Goal: Task Accomplishment & Management: Complete application form

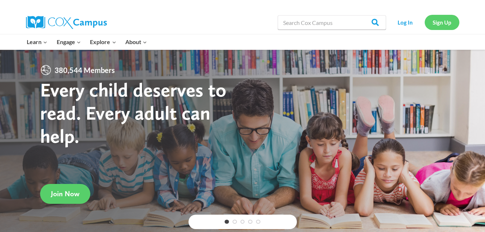
click at [440, 23] on link "Sign Up" at bounding box center [442, 22] width 35 height 15
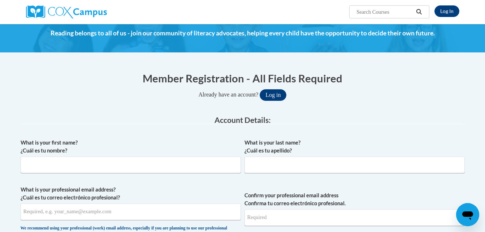
scroll to position [43, 0]
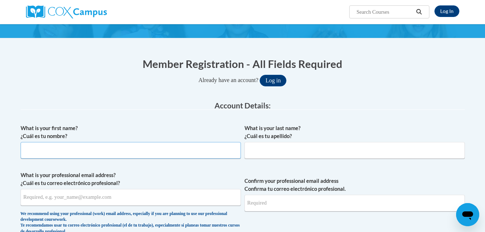
click at [141, 153] on input "What is your first name? ¿Cuál es tu nombre?" at bounding box center [131, 150] width 220 height 17
type input "[PERSON_NAME]"
type input "Polite"
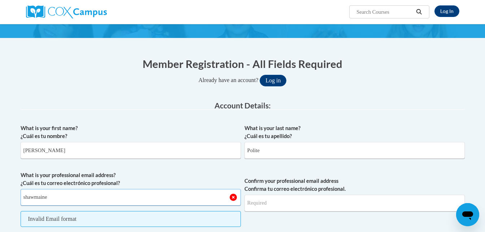
type input "[EMAIL_ADDRESS][DOMAIN_NAME]"
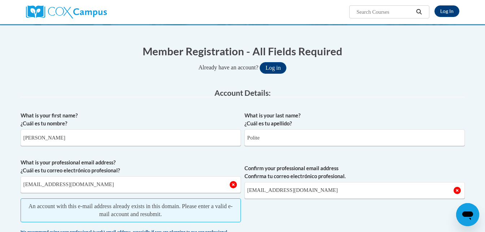
scroll to position [0, 0]
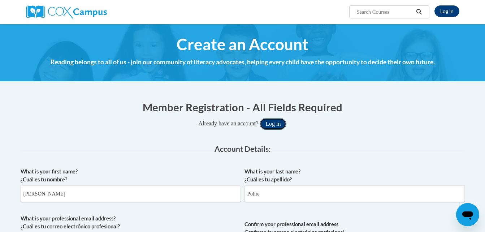
click at [285, 123] on button "Log in" at bounding box center [273, 124] width 27 height 12
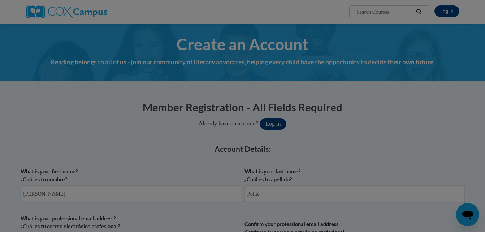
scroll to position [122, 0]
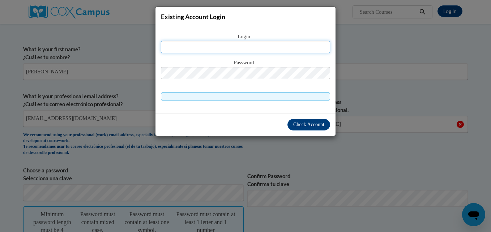
click at [243, 44] on input "text" at bounding box center [245, 47] width 169 height 12
type input "[EMAIL_ADDRESS][DOMAIN_NAME]"
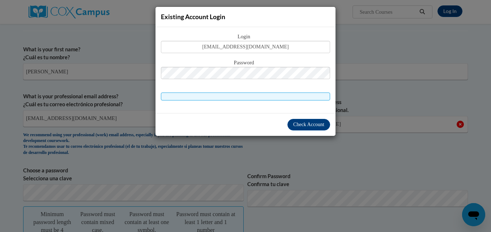
click at [384, 110] on div "Existing Account Login Login shawmaine36@gmail.com Password Check Account" at bounding box center [245, 116] width 491 height 232
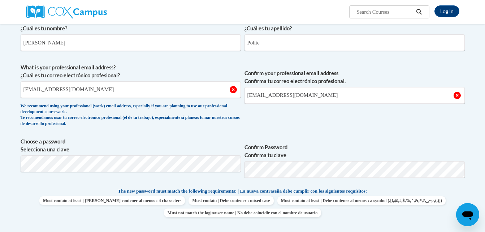
scroll to position [297, 0]
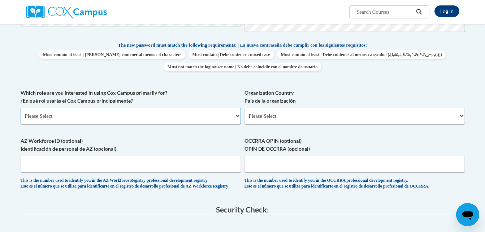
click at [237, 116] on select "Please Select College/University | Colegio/Universidad Community/Nonprofit Part…" at bounding box center [131, 116] width 220 height 17
select select "fbf2d438-af2f-41f8-98f1-81c410e29de3"
click at [21, 108] on select "Please Select College/University | Colegio/Universidad Community/Nonprofit Part…" at bounding box center [131, 116] width 220 height 17
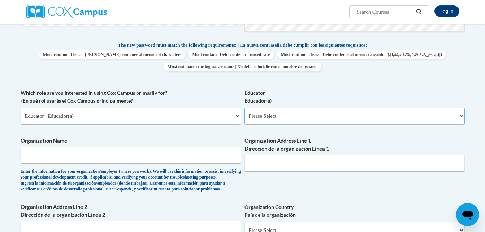
click at [460, 116] on select "Please Select Early Learning/Daycare Teacher/Family Home Care Provider | Maestr…" at bounding box center [355, 116] width 220 height 17
select select "5e2af403-4f2c-4e49-a02f-103e55d7b75b"
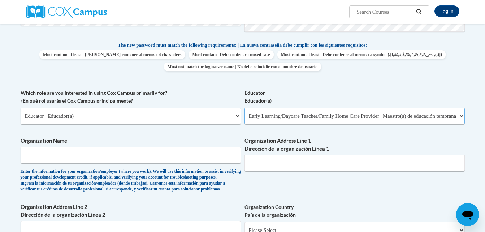
click at [245, 108] on select "Please Select Early Learning/Daycare Teacher/Family Home Care Provider | Maestr…" at bounding box center [355, 116] width 220 height 17
click at [188, 154] on input "Organization Name" at bounding box center [131, 155] width 220 height 17
type input "Fun Villa Daycare"
click at [300, 170] on input "Organization Address Line 1 Dirección de la organización Línea 1" at bounding box center [355, 163] width 220 height 17
type input "[STREET_ADDRESS]"
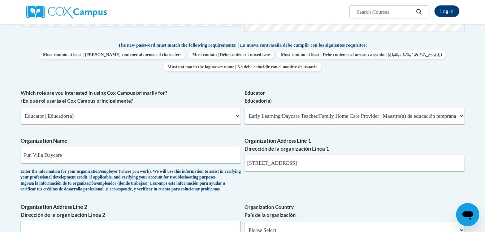
scroll to position [422, 0]
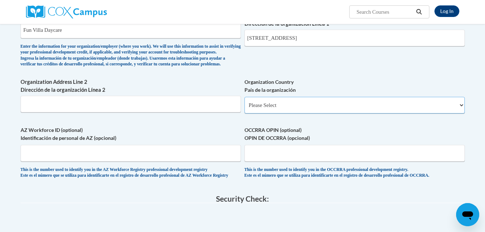
click at [462, 113] on select "Please Select [GEOGRAPHIC_DATA] | [GEOGRAPHIC_DATA] Outside of [GEOGRAPHIC_DATA…" at bounding box center [355, 105] width 220 height 17
select select "ad49bcad-a171-4b2e-b99c-48b446064914"
click at [245, 109] on select "Please Select [GEOGRAPHIC_DATA] | [GEOGRAPHIC_DATA] Outside of [GEOGRAPHIC_DATA…" at bounding box center [355, 105] width 220 height 17
select select
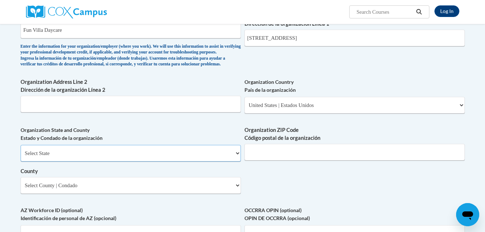
click at [238, 162] on select "Select State [US_STATE] [US_STATE] [US_STATE] [US_STATE] [US_STATE] [US_STATE] …" at bounding box center [131, 153] width 220 height 17
select select "[US_STATE]"
click at [238, 162] on select "Select State [US_STATE] [US_STATE] [US_STATE] [US_STATE] [US_STATE] [US_STATE] …" at bounding box center [131, 153] width 220 height 17
click at [302, 160] on input "Organization ZIP Code Código postal de la organización" at bounding box center [355, 152] width 220 height 17
type input "31707"
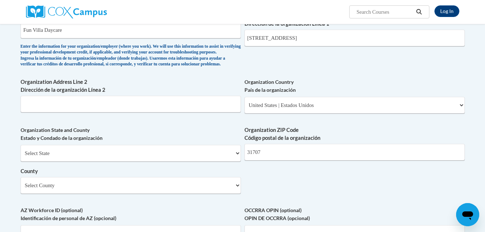
click at [373, 139] on label "Organization ZIP Code Código postal de la organización" at bounding box center [355, 134] width 220 height 16
click at [373, 144] on input "31707" at bounding box center [355, 152] width 220 height 17
click at [301, 195] on div "What is your first name? ¿Cuál es tu nombre? [PERSON_NAME] What is your last na…" at bounding box center [243, 4] width 444 height 524
click at [237, 194] on select "Select County Appling [PERSON_NAME] [PERSON_NAME] [PERSON_NAME] [PERSON_NAME] B…" at bounding box center [131, 185] width 220 height 17
select select "[PERSON_NAME]"
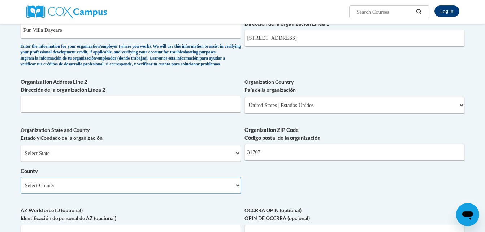
click at [237, 194] on select "Select County Appling [PERSON_NAME] [PERSON_NAME] [PERSON_NAME] [PERSON_NAME] B…" at bounding box center [131, 185] width 220 height 17
click at [303, 191] on div "What is your first name? ¿Cuál es tu nombre? [PERSON_NAME] What is your last na…" at bounding box center [243, 4] width 444 height 524
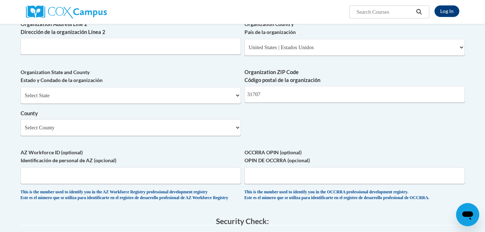
scroll to position [494, 0]
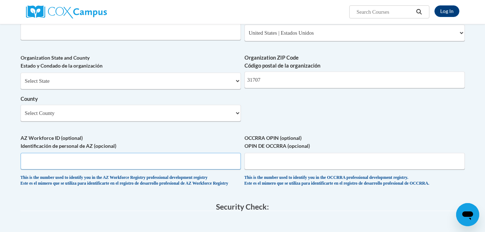
click at [137, 169] on input "AZ Workforce ID (optional) Identificación de personal de AZ (opcional)" at bounding box center [131, 161] width 220 height 17
click at [65, 169] on input "565387" at bounding box center [131, 161] width 220 height 17
type input "5"
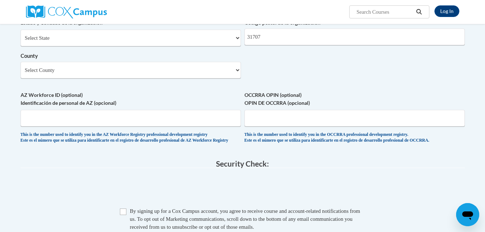
scroll to position [538, 0]
click at [123, 215] on input "Checkbox" at bounding box center [123, 211] width 7 height 7
checkbox input "true"
click at [103, 203] on span "03AFcWeA63Z4qCqZhzaIV942bENtFY8_Yfw8TXwqQxlo71KwDVb1_ip7IbYGtl9yw3saBVW4YFEkBhQ…" at bounding box center [243, 189] width 444 height 28
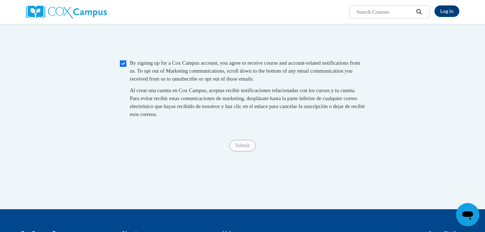
scroll to position [682, 0]
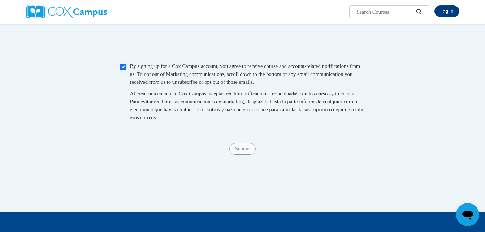
click at [240, 151] on span "Submit" at bounding box center [242, 148] width 26 height 6
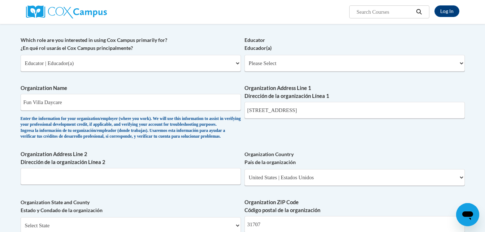
scroll to position [335, 0]
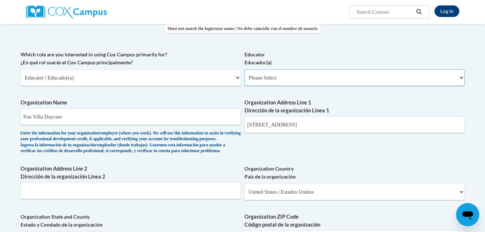
click at [465, 78] on select "Please Select Early Learning/Daycare Teacher/Family Home Care Provider | Maestr…" at bounding box center [355, 77] width 220 height 17
select select "5e2af403-4f2c-4e49-a02f-103e55d7b75b"
click at [245, 69] on select "Please Select Early Learning/Daycare Teacher/Family Home Care Provider | Maestr…" at bounding box center [355, 77] width 220 height 17
select select "null"
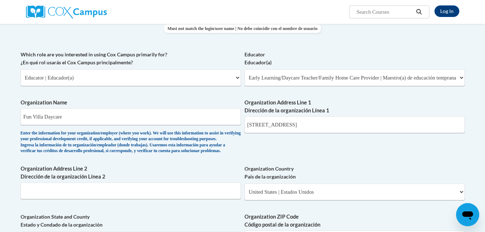
click at [454, 102] on label "Organization Address Line 1 Dirección de la organización Línea 1" at bounding box center [355, 107] width 220 height 16
click at [454, 116] on input "[STREET_ADDRESS]" at bounding box center [355, 124] width 220 height 17
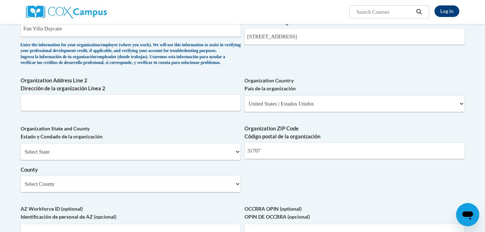
scroll to position [436, 0]
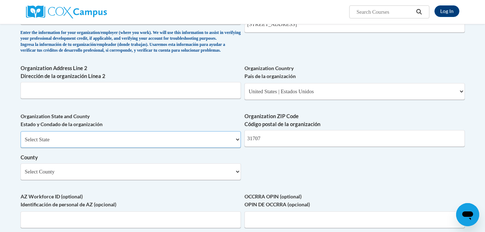
click at [238, 148] on select "Select State [US_STATE] [US_STATE] [US_STATE] [US_STATE] [US_STATE] [US_STATE] …" at bounding box center [131, 139] width 220 height 17
select select "[US_STATE]"
click at [21, 143] on select "Select State [US_STATE] [US_STATE] [US_STATE] [US_STATE] [US_STATE] [US_STATE] …" at bounding box center [131, 139] width 220 height 17
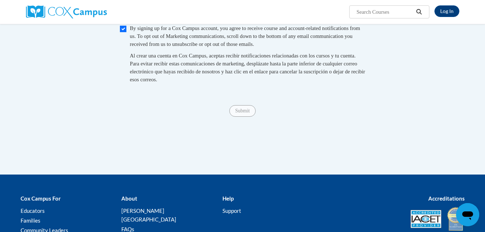
scroll to position [725, 0]
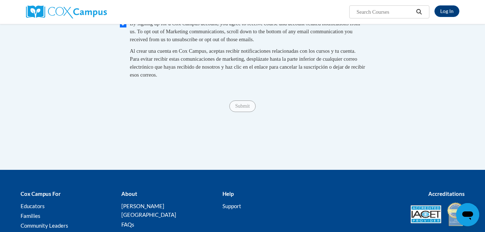
click at [242, 112] on div "Submit Submit" at bounding box center [243, 106] width 444 height 12
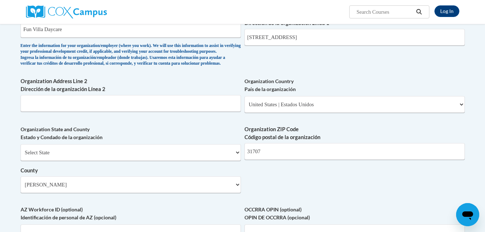
scroll to position [421, 0]
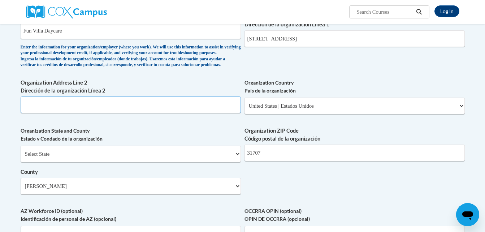
click at [172, 113] on input "Organization Address Line 2 Dirección de la organización Línea 2" at bounding box center [131, 104] width 220 height 17
type input "[STREET_ADDRESS]"
click at [293, 187] on div "What is your first name? ¿Cuál es tu nombre? [PERSON_NAME] What is your last na…" at bounding box center [243, 5] width 444 height 524
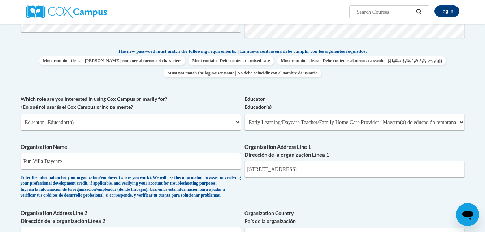
scroll to position [277, 0]
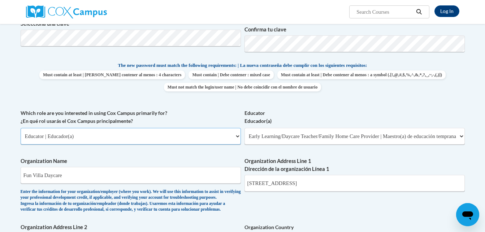
click at [237, 137] on select "Please Select College/University | Colegio/Universidad Community/Nonprofit Part…" at bounding box center [131, 136] width 220 height 17
select select "49058d88-fc43-4af8-93ac-fa8ced758464"
select select
select select "null"
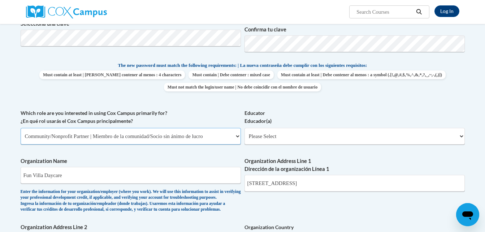
select select "null"
select select "fbf2d438-af2f-41f8-98f1-81c410e29de3"
click at [462, 136] on select "Please Select Early Learning/Daycare Teacher/Family Home Care Provider | Maestr…" at bounding box center [355, 136] width 220 height 17
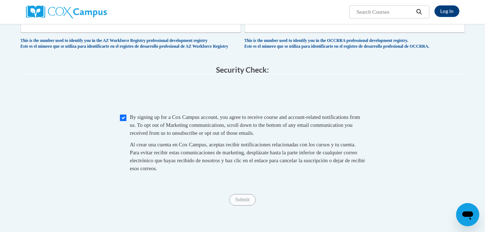
click at [397, 109] on span "03AFcWeA7h6I75sw1GMWEAfkQrVrAkzX7z3HrFn9GtDqYC5gMZASRoNoIxwLKEpbkrbJ7fKIIALTgEC…" at bounding box center [243, 95] width 444 height 28
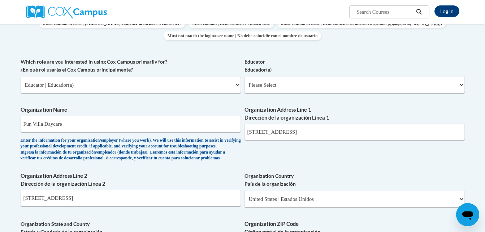
scroll to position [328, 0]
click at [459, 85] on select "Please Select Early Learning/Daycare Teacher/Family Home Care Provider | Maestr…" at bounding box center [355, 85] width 220 height 17
select select "5e2af403-4f2c-4e49-a02f-103e55d7b75b"
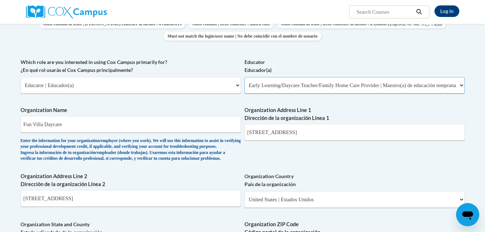
click at [245, 77] on select "Please Select Early Learning/Daycare Teacher/Family Home Care Provider | Maestr…" at bounding box center [355, 85] width 220 height 17
click at [441, 112] on label "Organization Address Line 1 Dirección de la organización Línea 1" at bounding box center [355, 114] width 220 height 16
click at [441, 124] on input "[STREET_ADDRESS]" at bounding box center [355, 132] width 220 height 17
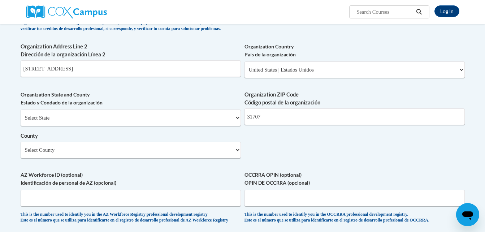
scroll to position [458, 0]
click at [239, 126] on select "Select State [US_STATE] [US_STATE] [US_STATE] [US_STATE] [US_STATE] [US_STATE] …" at bounding box center [131, 117] width 220 height 17
select select "[US_STATE]"
click at [21, 121] on select "Select State [US_STATE] [US_STATE] [US_STATE] [US_STATE] [US_STATE] [US_STATE] …" at bounding box center [131, 117] width 220 height 17
click at [238, 158] on select "Select County Appling [PERSON_NAME] [PERSON_NAME] [PERSON_NAME] [PERSON_NAME] B…" at bounding box center [131, 149] width 220 height 17
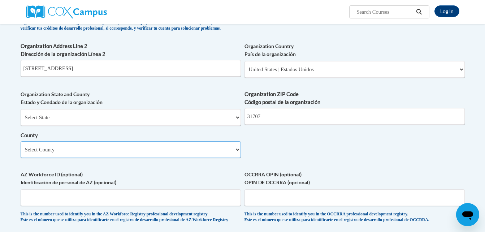
select select "[PERSON_NAME]"
click at [21, 153] on select "Select County Appling [PERSON_NAME] [PERSON_NAME] [PERSON_NAME] [PERSON_NAME] B…" at bounding box center [131, 149] width 220 height 17
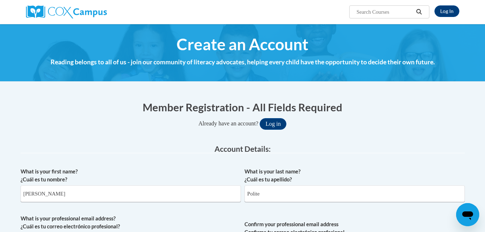
scroll to position [631, 0]
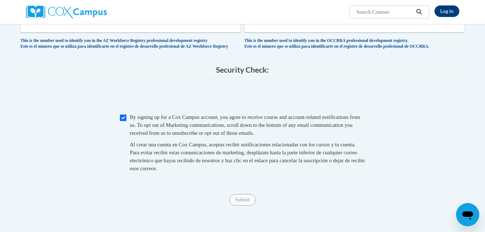
click at [239, 202] on span "Submit" at bounding box center [242, 199] width 26 height 6
click at [412, 161] on div "Checkbox By signing up for a Cox Campus account, you agree to receive course an…" at bounding box center [243, 146] width 444 height 66
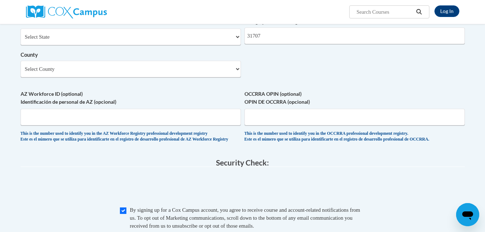
scroll to position [539, 0]
click at [189, 125] on input "AZ Workforce ID (optional) Identificación de personal de AZ (opcional)" at bounding box center [131, 116] width 220 height 17
type input "565387"
click at [346, 194] on span "03AFcWeA5ooeyzz9gS89VNhGbmzlo5qiHCMaQu-CvyEOdCYxlXysFWwKFSBF8UR5Vg8M7NjfRO344le…" at bounding box center [243, 187] width 444 height 28
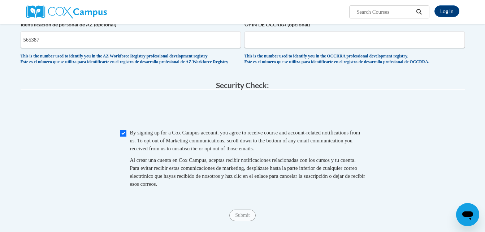
scroll to position [611, 0]
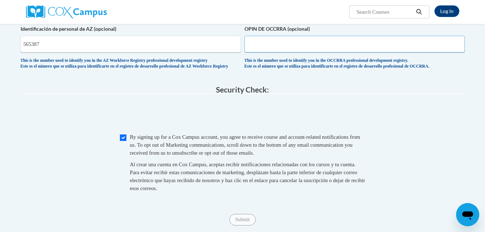
click at [335, 52] on input "OCCRRA OPIN (optional) OPIN DE OCCRRA (opcional)" at bounding box center [355, 44] width 220 height 17
type input "565387"
click at [395, 118] on fieldset "Security Check: Enter the security code + = TextBox Checkbox" at bounding box center [243, 147] width 444 height 123
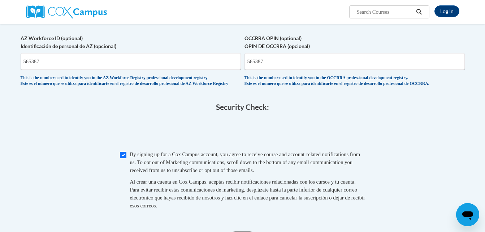
scroll to position [568, 0]
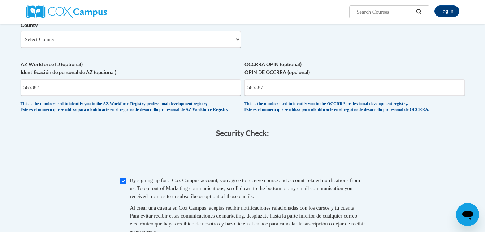
click at [379, 173] on span "0cAFcWeA4T_Nwo51desfiRqHMcBtUEKpcrp8mr8BsbA8gXUlVnYYKaKxifRUwAtxwYx4ci0dUKob3yz…" at bounding box center [243, 159] width 444 height 28
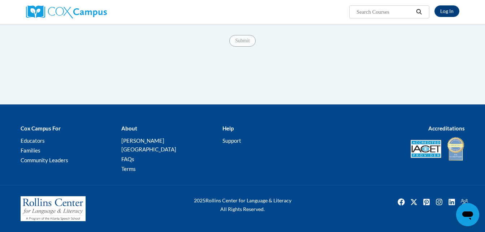
scroll to position [799, 0]
click at [239, 43] on span "Submit" at bounding box center [242, 40] width 26 height 6
click at [442, 11] on link "Log In" at bounding box center [447, 11] width 25 height 12
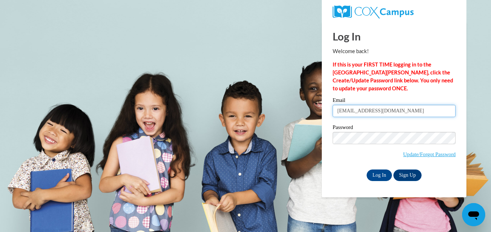
click at [367, 113] on input "yogirlmia26@gmail.com" at bounding box center [393, 111] width 123 height 12
type input "shamaine36@gmail.com"
click at [480, 127] on body "Log In Welcome back! If this is your FIRST TIME logging in to the NEW Cox Campu…" at bounding box center [245, 116] width 491 height 232
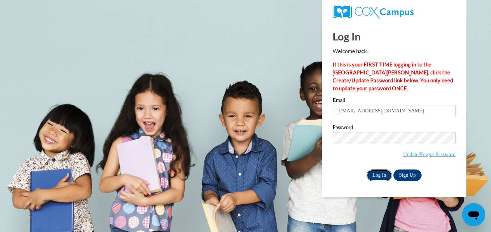
click at [379, 172] on input "Log In" at bounding box center [378, 175] width 25 height 12
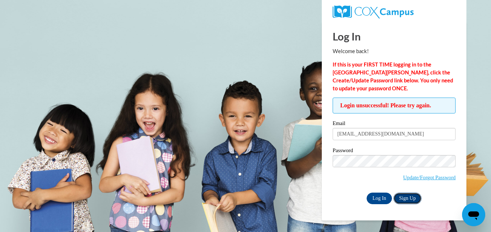
click at [408, 197] on link "Sign Up" at bounding box center [407, 199] width 28 height 12
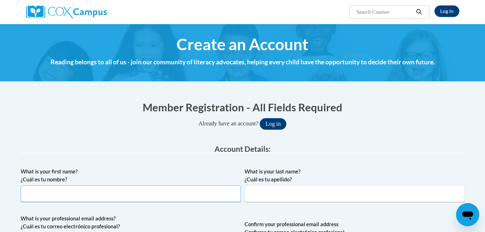
click at [136, 191] on input "What is your first name? ¿Cuál es tu nombre?" at bounding box center [131, 193] width 220 height 17
type input "[PERSON_NAME]"
type input "Polite"
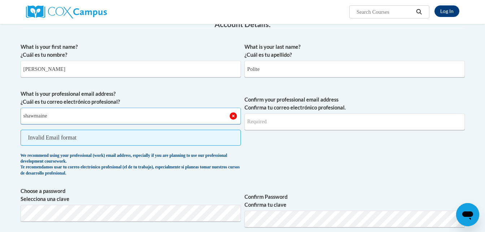
type input "[EMAIL_ADDRESS][DOMAIN_NAME]"
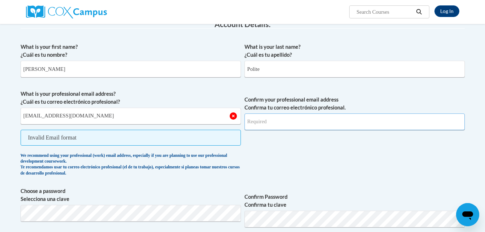
type input "[EMAIL_ADDRESS][DOMAIN_NAME]"
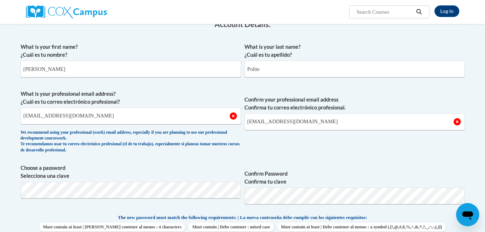
scroll to position [297, 0]
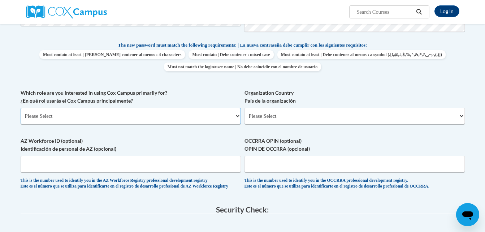
click at [238, 115] on select "Please Select College/University | Colegio/Universidad Community/Nonprofit Part…" at bounding box center [131, 116] width 220 height 17
select select "fbf2d438-af2f-41f8-98f1-81c410e29de3"
click at [21, 108] on select "Please Select College/University | Colegio/Universidad Community/Nonprofit Part…" at bounding box center [131, 116] width 220 height 17
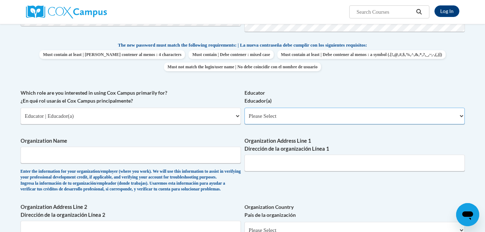
click at [460, 113] on select "Please Select Early Learning/Daycare Teacher/Family Home Care Provider | Maestr…" at bounding box center [355, 116] width 220 height 17
select select "5e2af403-4f2c-4e49-a02f-103e55d7b75b"
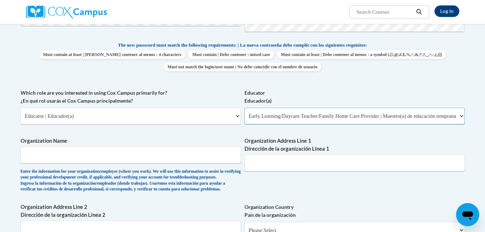
click at [245, 108] on select "Please Select Early Learning/Daycare Teacher/Family Home Care Provider | Maestr…" at bounding box center [355, 116] width 220 height 17
click at [199, 135] on div "What is your first name? ¿Cuál es tu nombre? [PERSON_NAME] What is your last na…" at bounding box center [243, 89] width 444 height 444
click at [298, 197] on div "What is your first name? ¿Cuál es tu nombre? [PERSON_NAME] What is your last na…" at bounding box center [243, 89] width 444 height 444
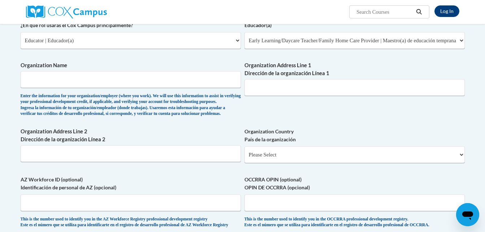
scroll to position [369, 0]
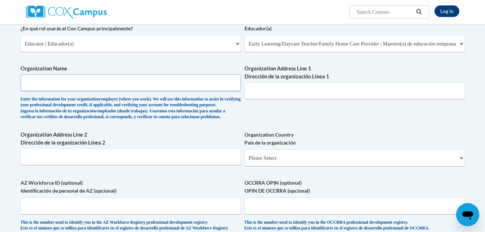
click at [154, 82] on input "Organization Name" at bounding box center [131, 82] width 220 height 17
type input "Fun Villa Daycare"
click at [319, 95] on input "Organization Address Line 1 Dirección de la organización Línea 1" at bounding box center [355, 90] width 220 height 17
type input "[STREET_ADDRESS]"
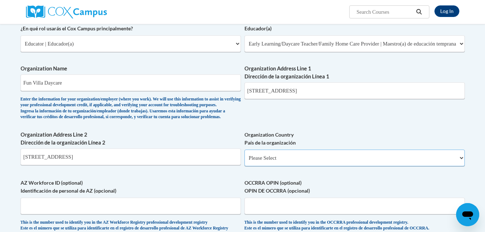
click at [461, 166] on select "Please Select [GEOGRAPHIC_DATA] | [GEOGRAPHIC_DATA] Outside of [GEOGRAPHIC_DATA…" at bounding box center [355, 158] width 220 height 17
select select "ad49bcad-a171-4b2e-b99c-48b446064914"
click at [245, 162] on select "Please Select [GEOGRAPHIC_DATA] | [GEOGRAPHIC_DATA] Outside of [GEOGRAPHIC_DATA…" at bounding box center [355, 158] width 220 height 17
select select
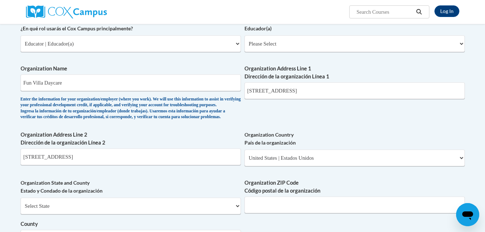
click at [205, 195] on label "Organization State and County Estado y Condado de la organización" at bounding box center [131, 187] width 220 height 16
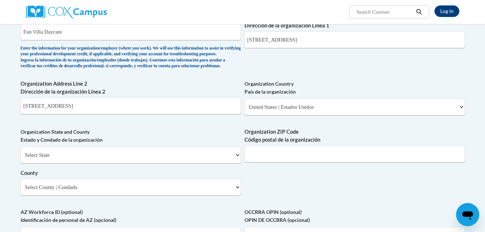
scroll to position [427, 0]
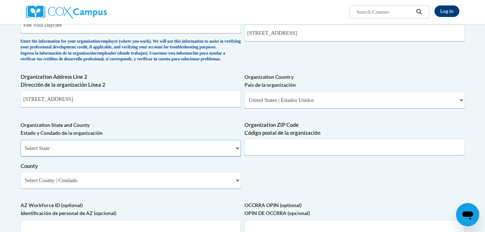
click at [236, 156] on select "Select State [US_STATE] [US_STATE] [US_STATE] [US_STATE] [US_STATE] [US_STATE] …" at bounding box center [131, 148] width 220 height 17
select select "[US_STATE]"
click at [236, 156] on select "Select State [US_STATE] [US_STATE] [US_STATE] [US_STATE] [US_STATE] [US_STATE] …" at bounding box center [131, 148] width 220 height 17
click at [297, 155] on input "Organization ZIP Code Código postal de la organización" at bounding box center [355, 147] width 220 height 17
type input "31707"
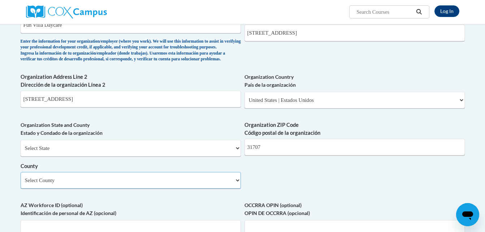
click at [239, 189] on select "Select County Appling [PERSON_NAME] [PERSON_NAME] [PERSON_NAME] [PERSON_NAME] B…" at bounding box center [131, 180] width 220 height 17
select select "[PERSON_NAME]"
click at [21, 184] on select "Select County Appling [PERSON_NAME] [PERSON_NAME] [PERSON_NAME] [PERSON_NAME] B…" at bounding box center [131, 180] width 220 height 17
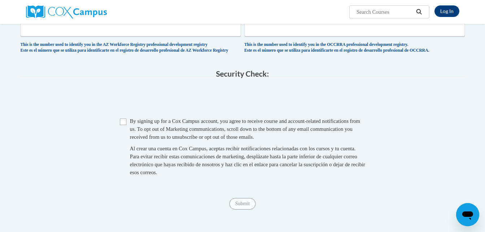
scroll to position [658, 0]
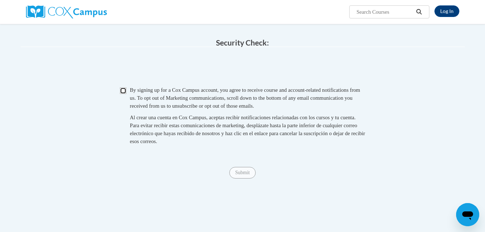
click at [124, 94] on input "Checkbox" at bounding box center [123, 90] width 7 height 7
checkbox input "true"
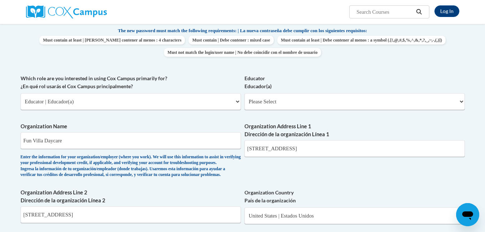
scroll to position [326, 0]
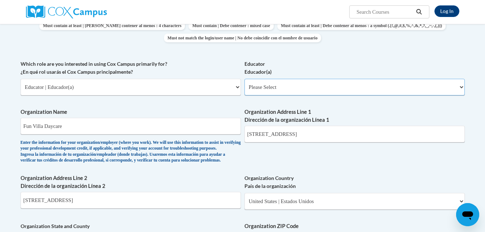
click at [461, 85] on select "Please Select Early Learning/Daycare Teacher/Family Home Care Provider | Maestr…" at bounding box center [355, 87] width 220 height 17
select select "5e2af403-4f2c-4e49-a02f-103e55d7b75b"
click at [245, 79] on select "Please Select Early Learning/Daycare Teacher/Family Home Care Provider | Maestr…" at bounding box center [355, 87] width 220 height 17
select select "null"
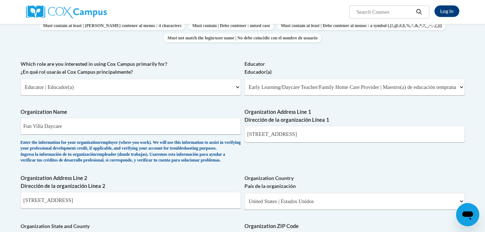
click at [418, 178] on div "What is your first name? ¿Cuál es tu nombre? [PERSON_NAME] What is your last na…" at bounding box center [243, 100] width 444 height 524
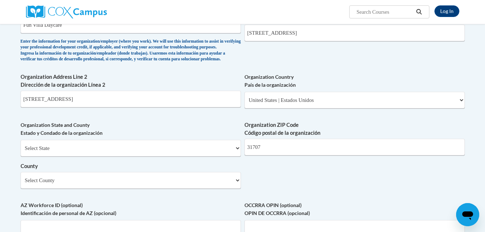
scroll to position [631, 0]
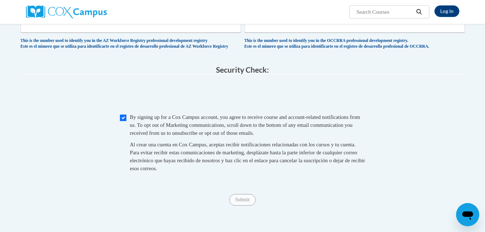
click at [438, 130] on fieldset "Security Check: Enter the security code + = TextBox Checkbox" at bounding box center [243, 127] width 444 height 123
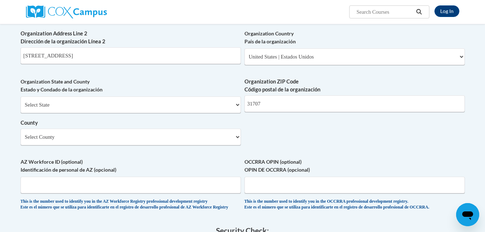
scroll to position [472, 0]
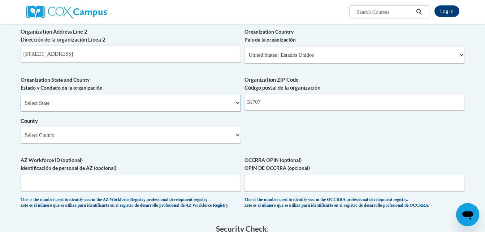
click at [202, 111] on select "Select State [US_STATE] [US_STATE] [US_STATE] [US_STATE] [US_STATE] [US_STATE] …" at bounding box center [131, 103] width 220 height 17
click at [21, 106] on select "Select State [US_STATE] [US_STATE] [US_STATE] [US_STATE] [US_STATE] [US_STATE] …" at bounding box center [131, 103] width 220 height 17
select select "[US_STATE]"
click at [96, 172] on label "AZ Workforce ID (optional) Identificación de personal de AZ (opcional)" at bounding box center [131, 164] width 220 height 16
click at [96, 175] on input "AZ Workforce ID (optional) Identificación de personal de AZ (opcional)" at bounding box center [131, 183] width 220 height 17
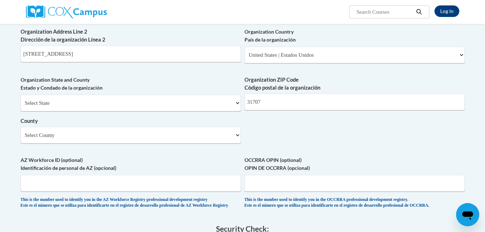
click at [96, 172] on label "AZ Workforce ID (optional) Identificación de personal de AZ (opcional)" at bounding box center [131, 164] width 220 height 16
click at [96, 175] on input "AZ Workforce ID (optional) Identificación de personal de AZ (opcional)" at bounding box center [131, 183] width 220 height 17
click at [202, 143] on select "Select County Appling [PERSON_NAME] [PERSON_NAME] [PERSON_NAME] [PERSON_NAME] B…" at bounding box center [131, 135] width 220 height 17
select select "[PERSON_NAME]"
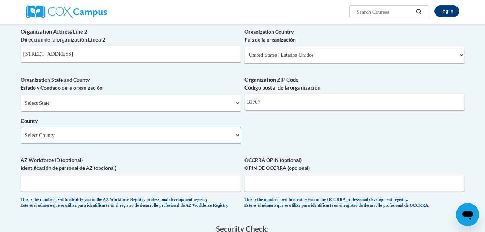
click at [21, 138] on select "Select County Appling [PERSON_NAME] [PERSON_NAME] [PERSON_NAME] [PERSON_NAME] B…" at bounding box center [131, 135] width 220 height 17
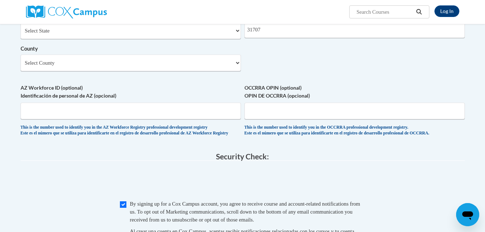
scroll to position [530, 0]
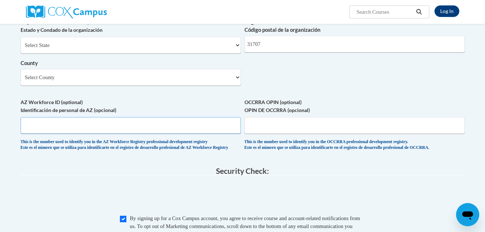
click at [180, 134] on input "AZ Workforce ID (optional) Identificación de personal de AZ (opcional)" at bounding box center [131, 125] width 220 height 17
type input "ghyt"
click at [262, 146] on span "OCCRRA OPIN (optional) OPIN DE OCCRRA (opcional) This is the number used to ide…" at bounding box center [355, 124] width 220 height 53
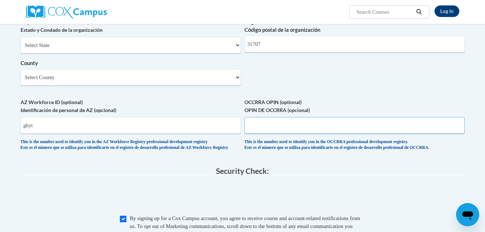
click at [258, 134] on input "OCCRRA OPIN (optional) OPIN DE OCCRRA (opcional)" at bounding box center [355, 125] width 220 height 17
click at [303, 175] on legend "Security Check:" at bounding box center [243, 171] width 444 height 8
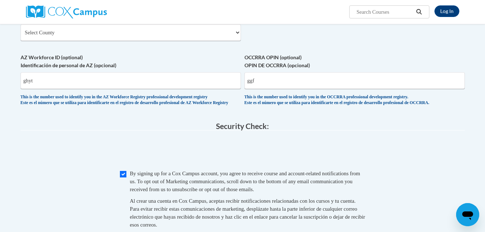
scroll to position [545, 0]
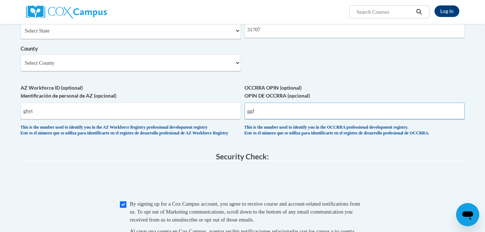
click at [276, 119] on input "ggf" at bounding box center [355, 111] width 220 height 17
type input "g"
click at [177, 119] on input "ghyt" at bounding box center [131, 111] width 220 height 17
type input "g"
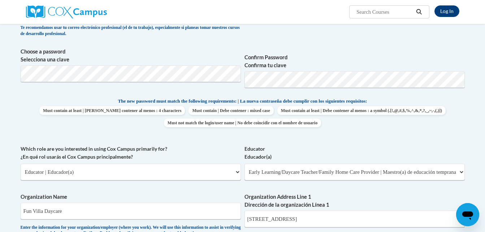
scroll to position [255, 0]
